Goal: Check status: Check status

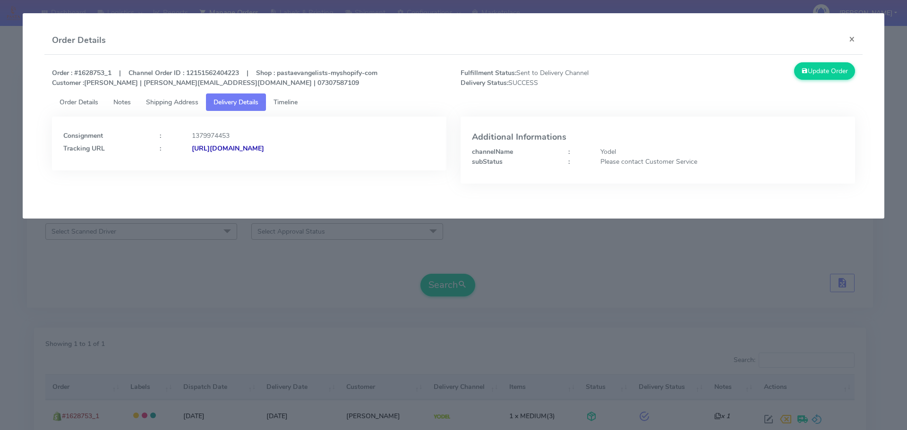
drag, startPoint x: 0, startPoint y: 0, endPoint x: 319, endPoint y: 130, distance: 344.1
click at [320, 295] on modal-container "Order Details × Order : #1628753_1 | Channel Order ID : 12151562404223 | Shop :…" at bounding box center [453, 215] width 907 height 430
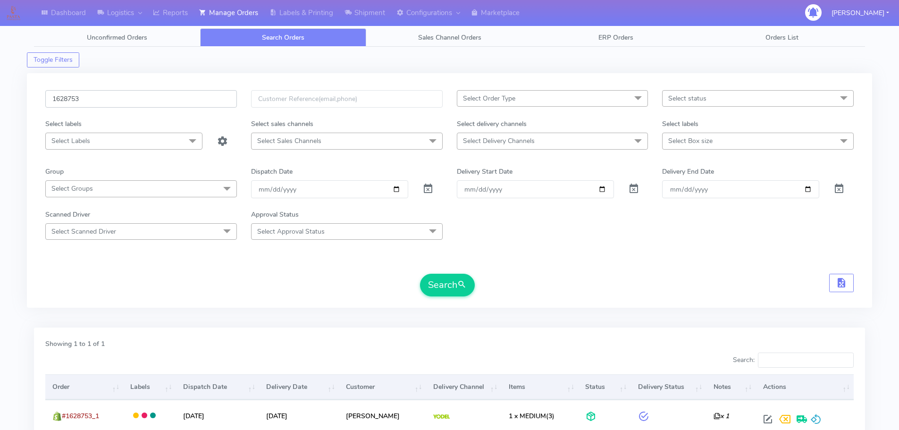
click at [177, 92] on input "1628753" at bounding box center [141, 98] width 192 height 17
paste input "537"
type input "1628537"
click at [420, 274] on button "Search" at bounding box center [447, 285] width 55 height 23
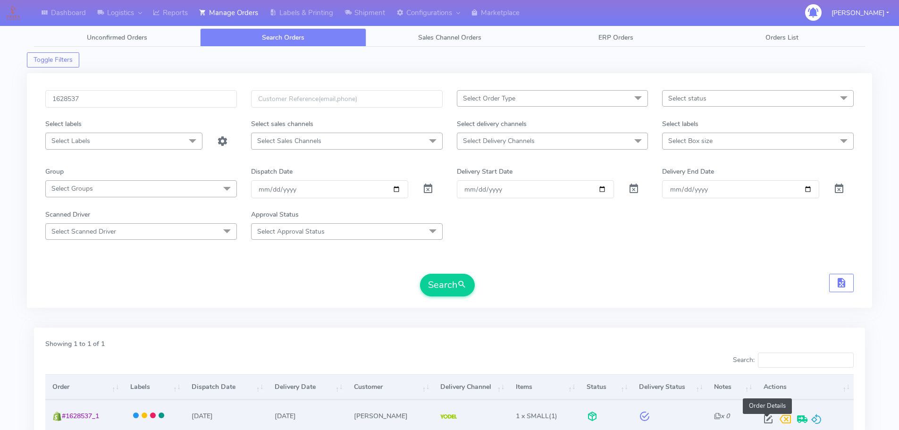
click at [770, 421] on span at bounding box center [768, 421] width 17 height 9
select select "5"
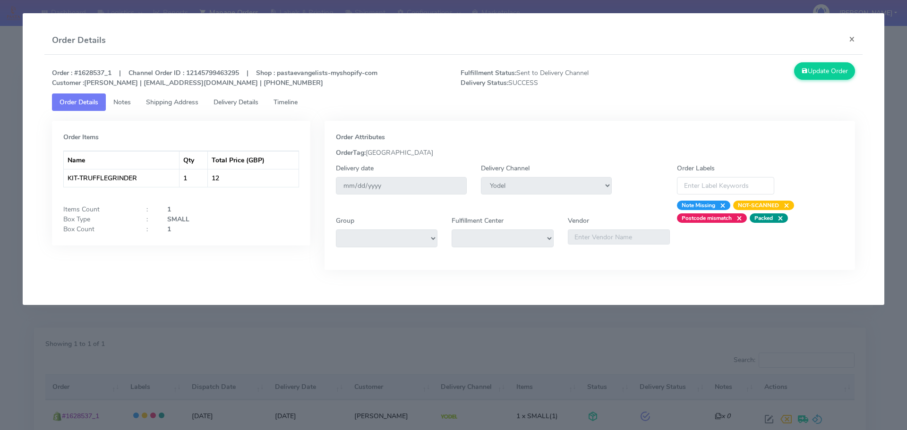
click at [241, 97] on link "Delivery Details" at bounding box center [236, 101] width 60 height 17
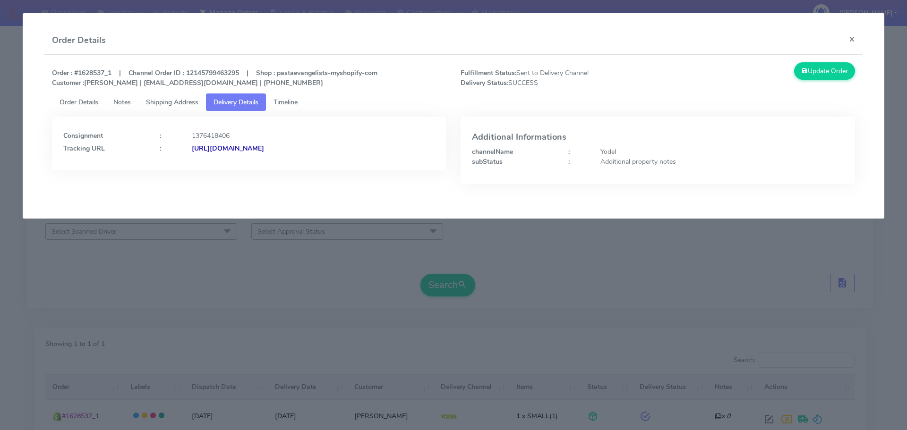
drag, startPoint x: 376, startPoint y: 158, endPoint x: 293, endPoint y: 157, distance: 83.1
click at [293, 157] on div "Consignment : 1376418406 Tracking URL : [URL][DOMAIN_NAME]" at bounding box center [249, 144] width 394 height 54
copy strong "JJD0002249960904647"
click at [73, 98] on span "Order Details" at bounding box center [78, 102] width 39 height 9
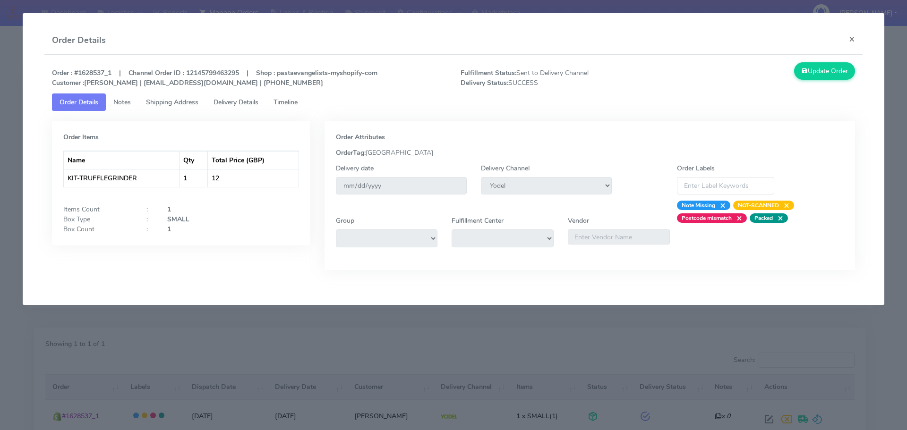
click at [445, 344] on modal-container "Order Details × Order : #1628537_1 | Channel Order ID : 12145799463295 | Shop :…" at bounding box center [453, 215] width 907 height 430
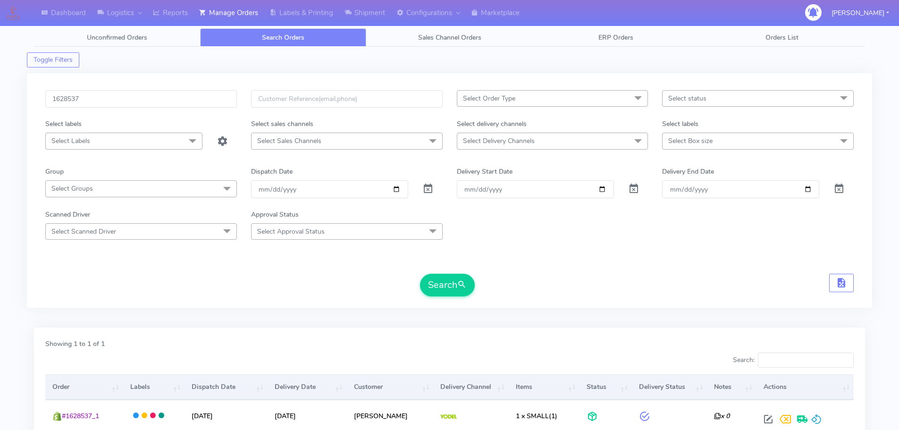
click at [546, 279] on div "Search" at bounding box center [449, 285] width 809 height 23
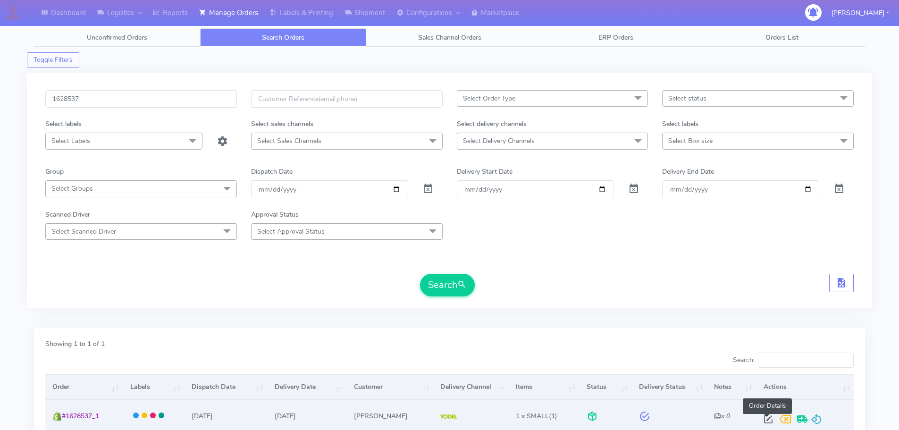
click at [764, 420] on span at bounding box center [768, 421] width 17 height 9
select select "5"
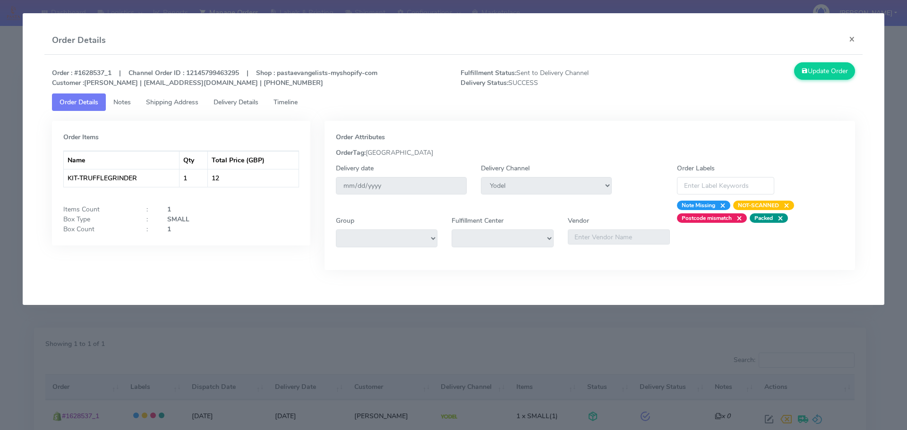
click at [254, 100] on span "Delivery Details" at bounding box center [235, 102] width 45 height 9
